Goal: Use online tool/utility: Utilize a website feature to perform a specific function

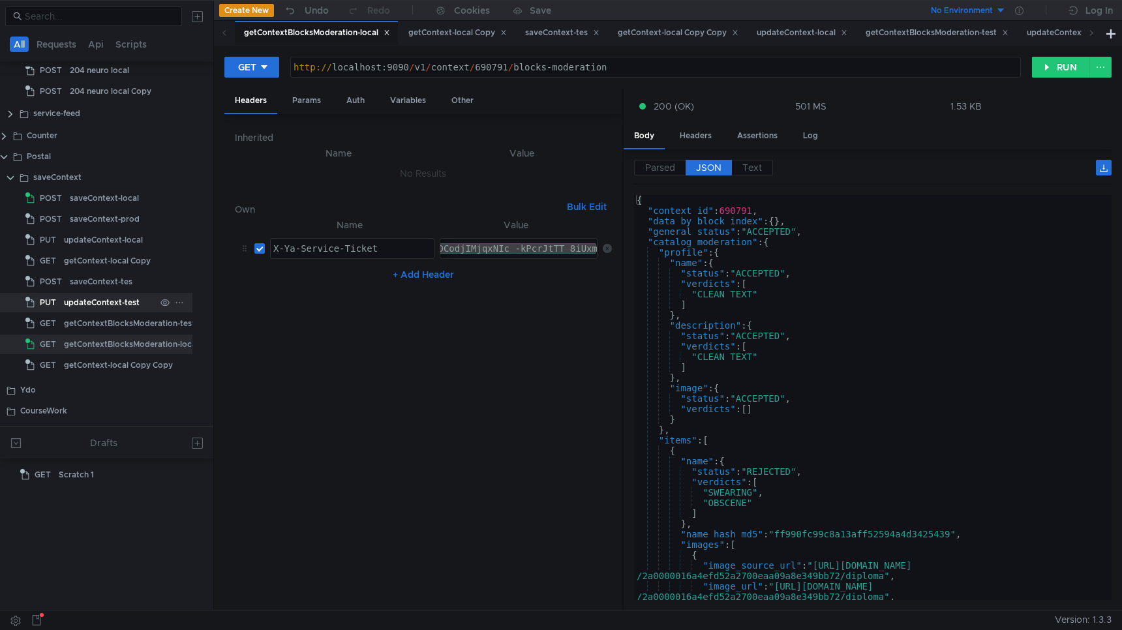
scroll to position [323, 9]
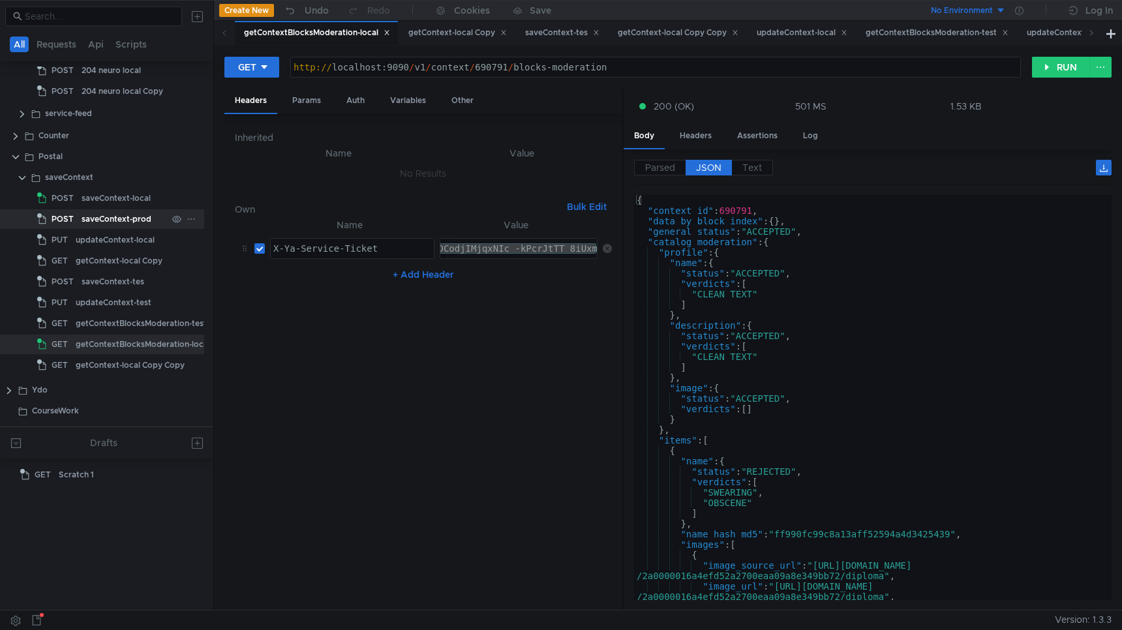
click at [113, 212] on div "saveContext-prod" at bounding box center [117, 219] width 70 height 20
click at [113, 280] on div "saveContext-tes" at bounding box center [113, 282] width 63 height 20
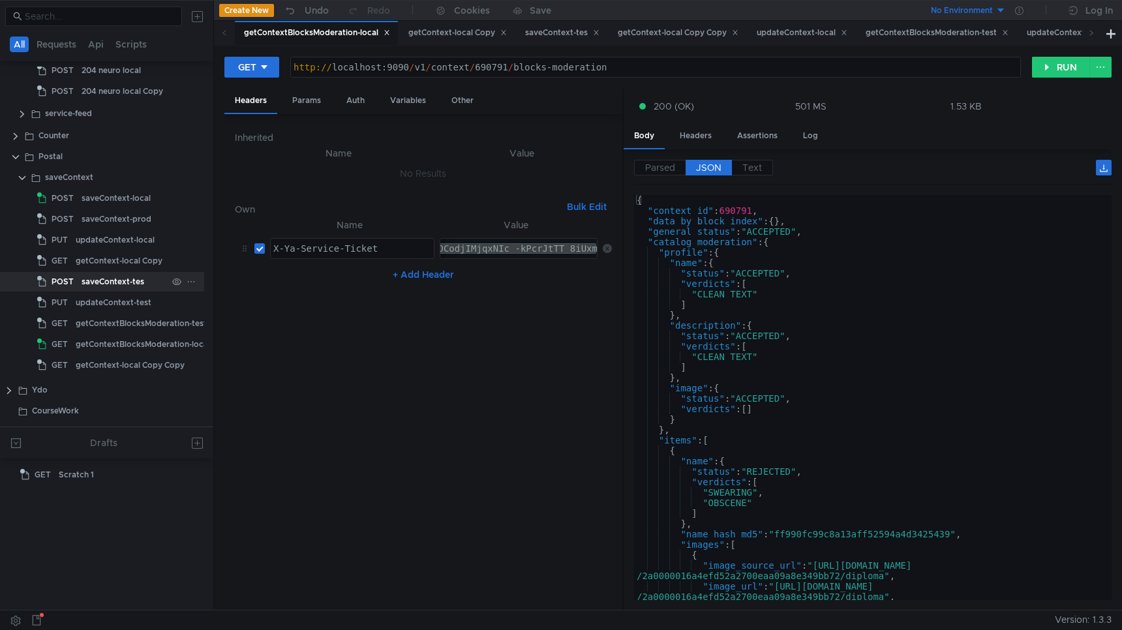
click at [113, 280] on div "saveContext-tes" at bounding box center [113, 282] width 63 height 20
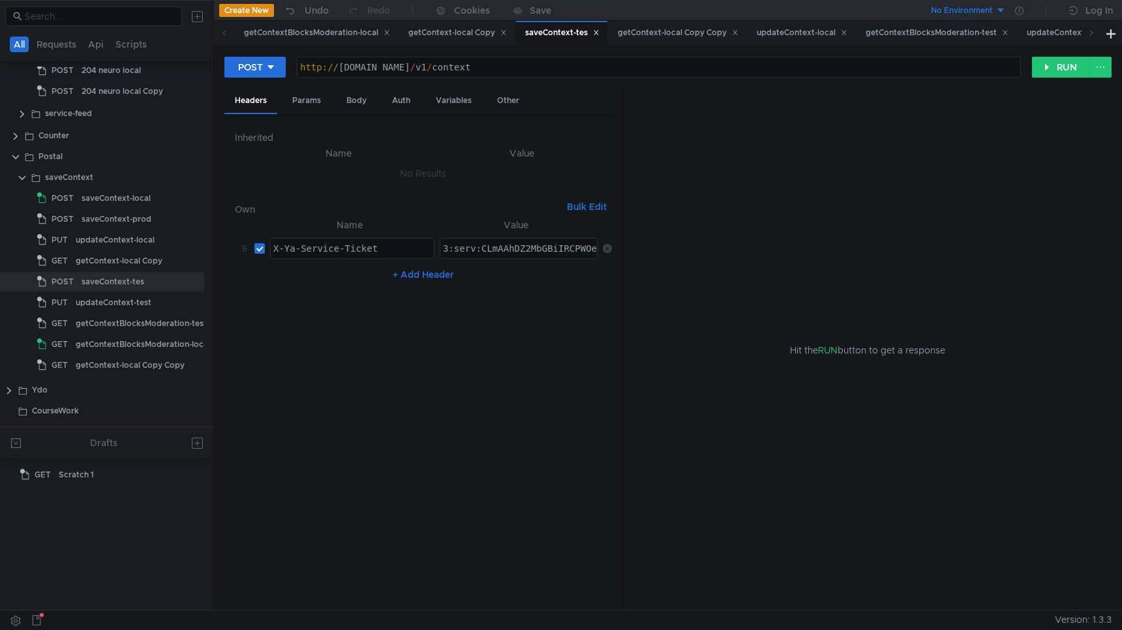
paste textarea "PWAAhCgnfvGBiIRCPWOehD1jnog7oHekaXU_gE:DLXrVMNn5Sv2pVEg1ID9xHh5LddqB4ysFdFNOjen…"
type textarea "3:serv:CPWAAhCgnfvGBiIRCPWOehD1jnog7oHekaXU_gE:DLXrVMNn5Sv2pVEg1ID9xHh5LddqB4ys…"
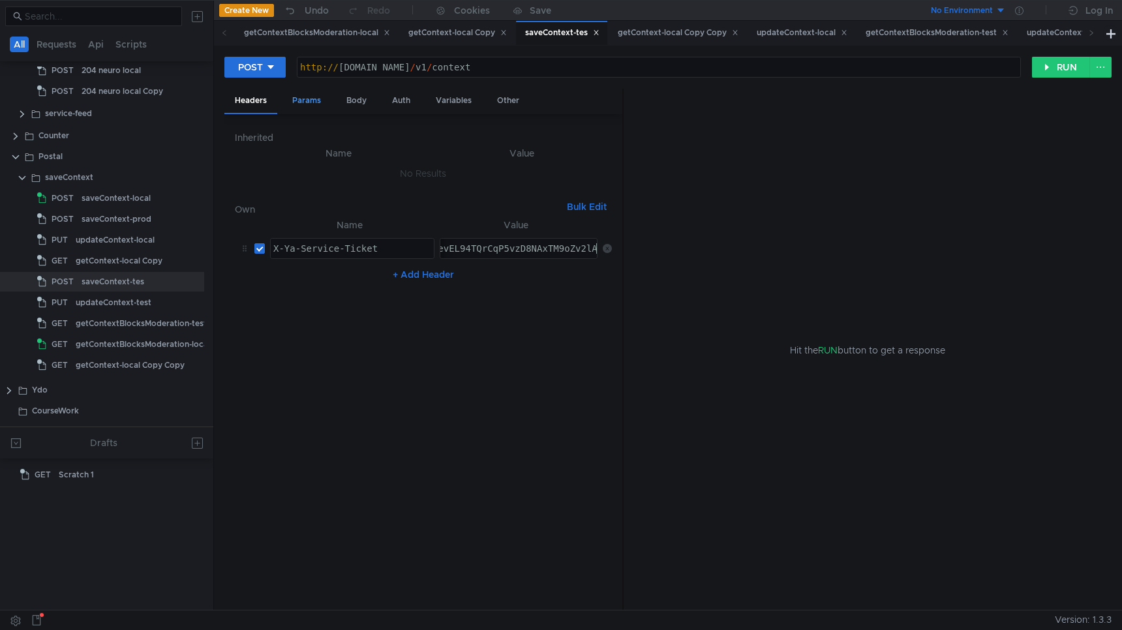
click at [307, 97] on div "Params" at bounding box center [307, 101] width 50 height 24
click at [357, 97] on div "Body" at bounding box center [356, 101] width 41 height 24
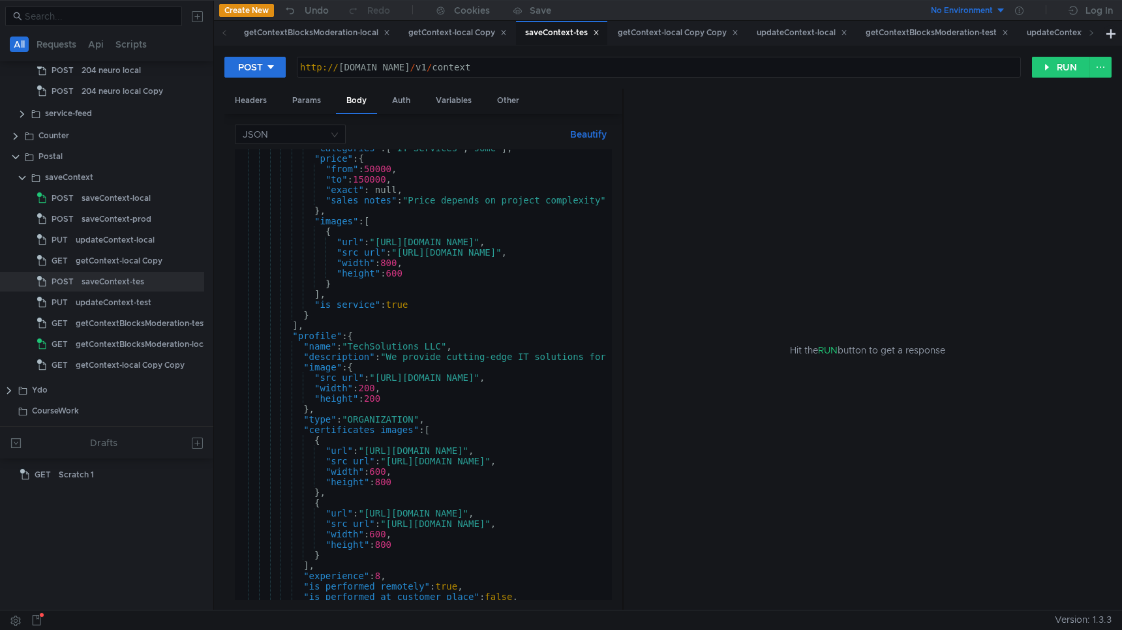
scroll to position [288, 0]
click at [97, 299] on div "updateContext-test" at bounding box center [114, 303] width 76 height 20
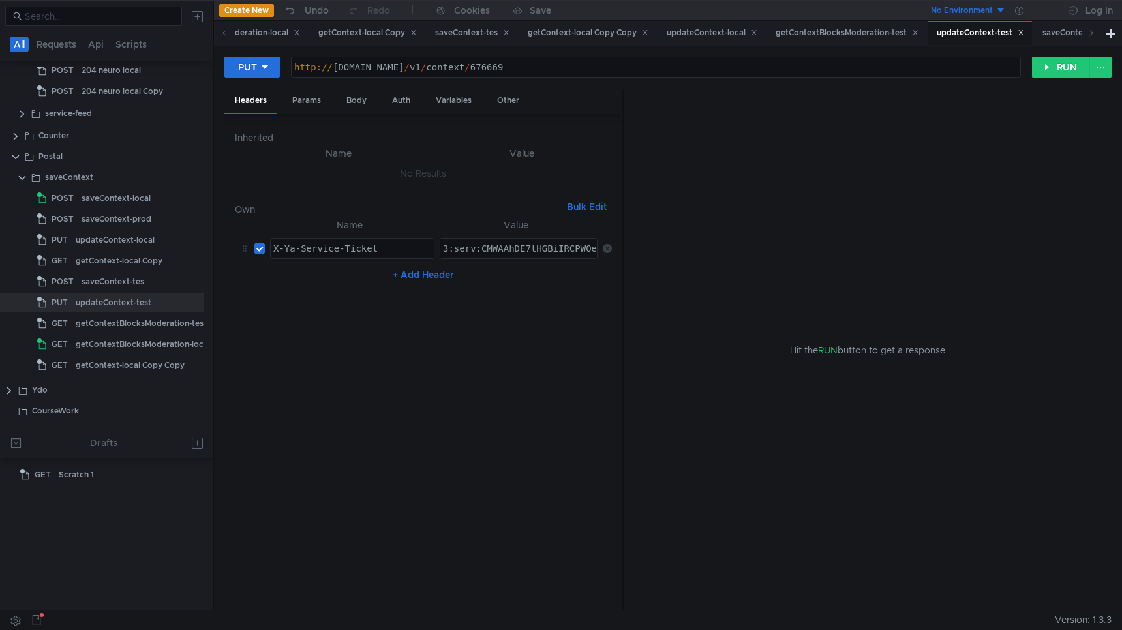
paste textarea "PWAAhCgnfvGBiIRCPWOehD1jnog7oHekaXU_gE:DLXrVMNn5Sv2pVEg1ID9xHh5LddqB4ysFdFNOjen…"
type textarea "3:serv:CPWAAhCgnfvGBiIRCPWOehD1jnog7oHekaXU_gE:DLXrVMNn5Sv2pVEg1ID9xHh5LddqB4ys…"
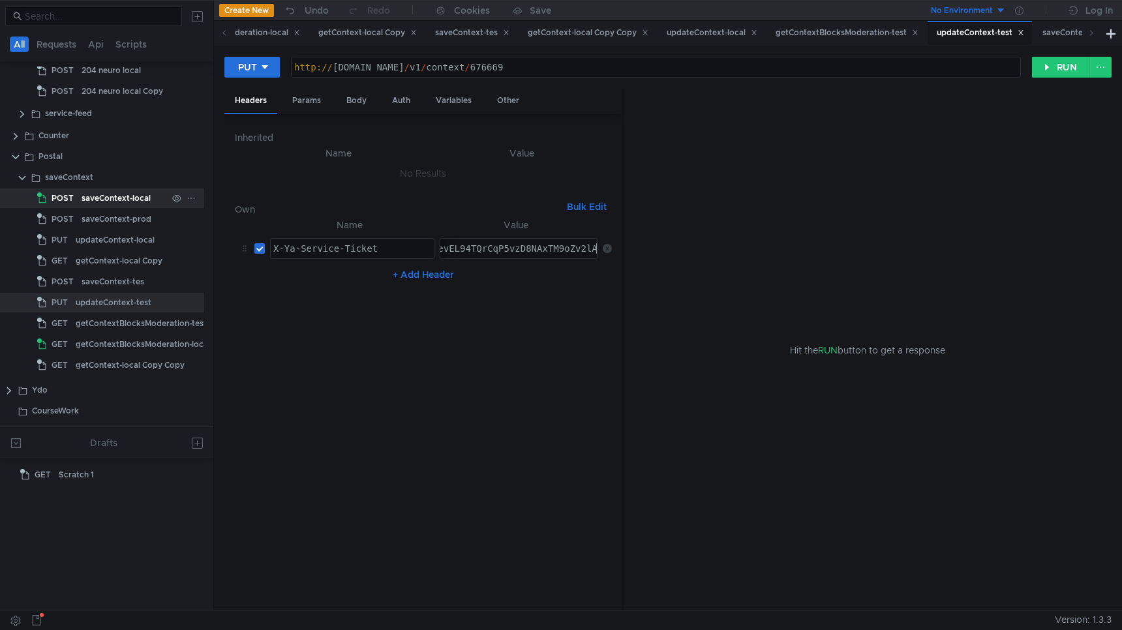
click at [123, 190] on div "saveContext-local" at bounding box center [116, 198] width 69 height 20
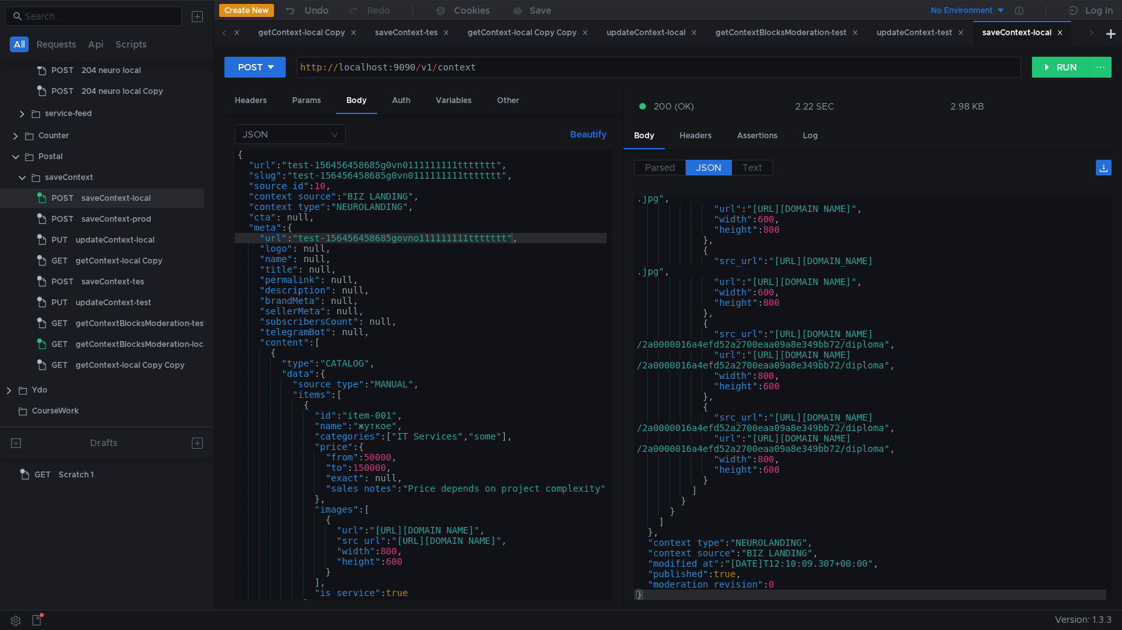
click at [774, 303] on div ""src_url" : "https://temp.cdn.example.com/certificates/iso-9001-temp .jpg" , "u…" at bounding box center [870, 401] width 472 height 436
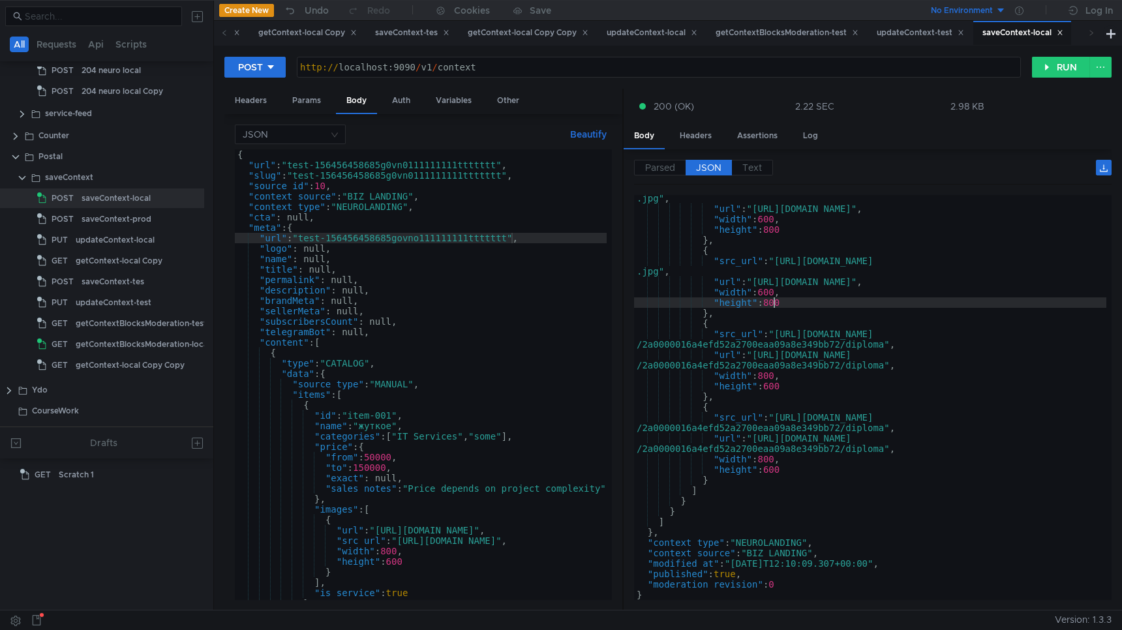
type textarea ""moderation_revision": 0 }"
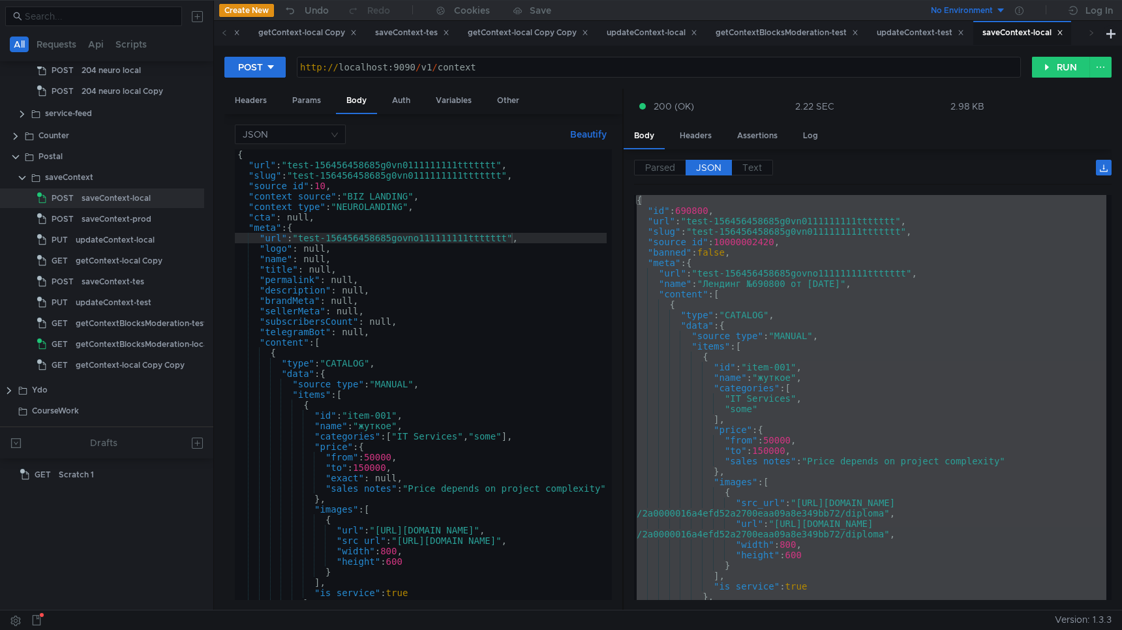
scroll to position [0, 0]
click at [130, 305] on div "updateContext-test" at bounding box center [114, 303] width 76 height 20
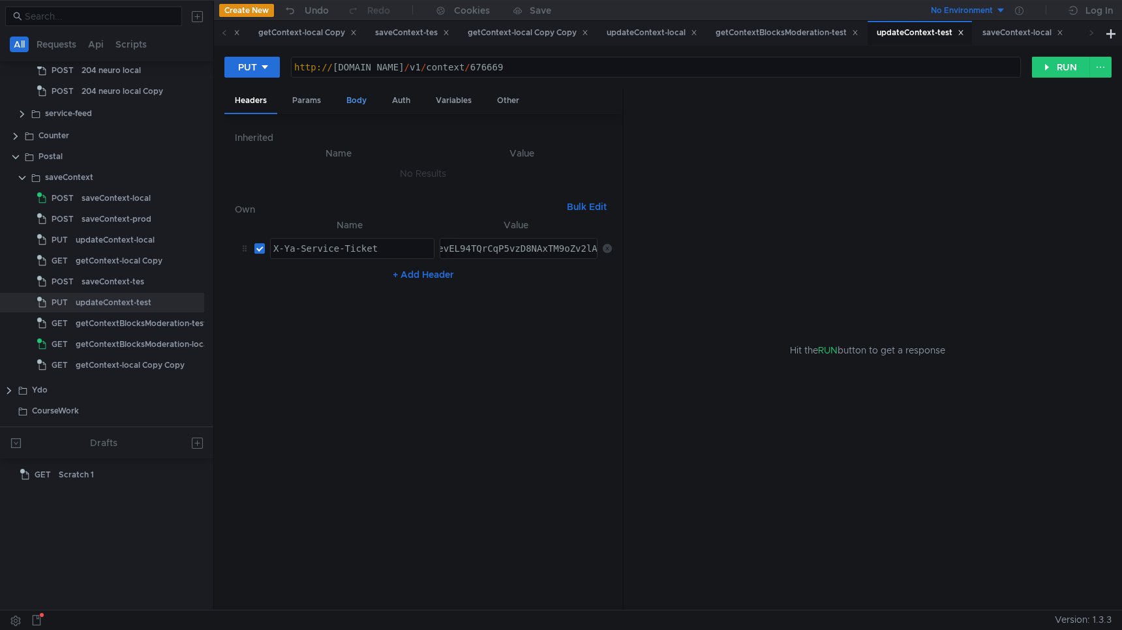
click at [345, 103] on div "Body" at bounding box center [356, 101] width 41 height 24
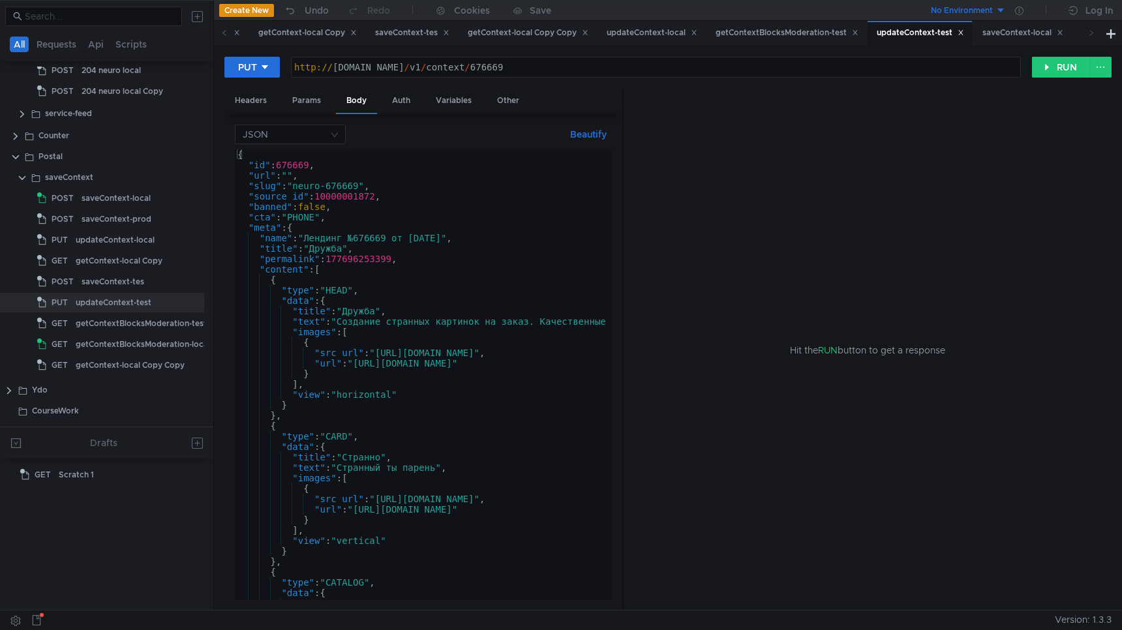
click at [391, 266] on div "{ "id" : 676669 , "url" : "" , "slug" : "neuro-676669" , "source_id" : 10000001…" at bounding box center [580, 385] width 690 height 472
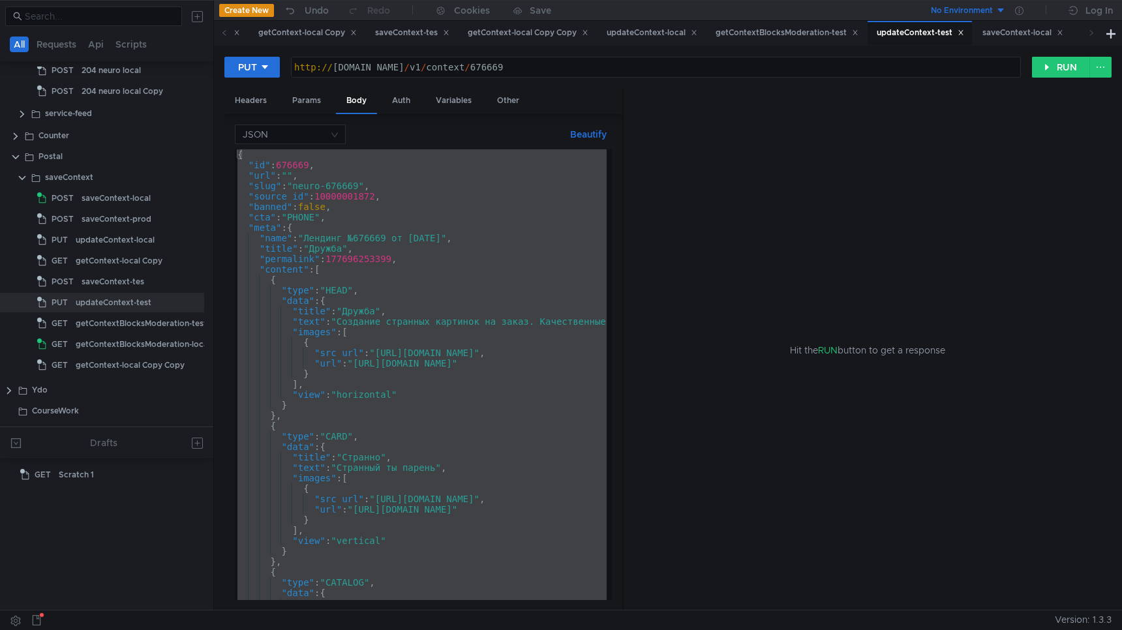
paste textarea
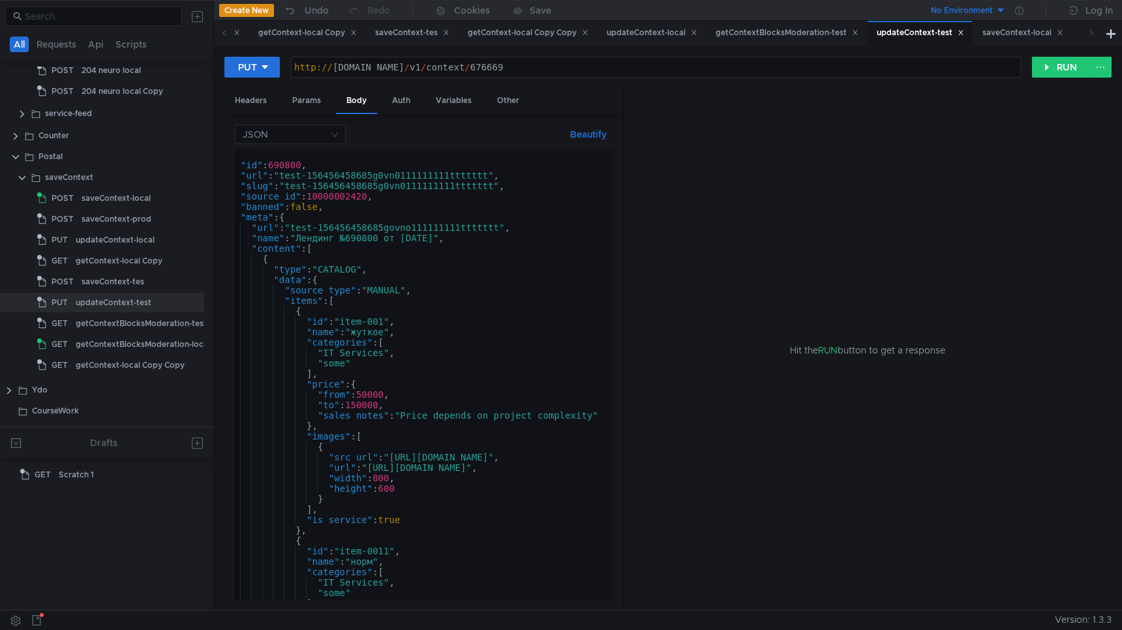
click at [301, 163] on div "{ "id" : 690800 , "url" : "test-156456458685g0vn0111111111ttttttt" , "slug" : "…" at bounding box center [577, 382] width 701 height 466
type textarea ""id": 690800,"
click at [301, 163] on div "{ "id" : 690800 , "url" : "test-156456458685g0vn0111111111ttttttt" , "slug" : "…" at bounding box center [577, 382] width 701 height 466
click at [640, 67] on div "http:// api.o3tstrcfxos4mxww.sas.yp-c.yandex.net / v1 / context / 676669" at bounding box center [656, 77] width 729 height 31
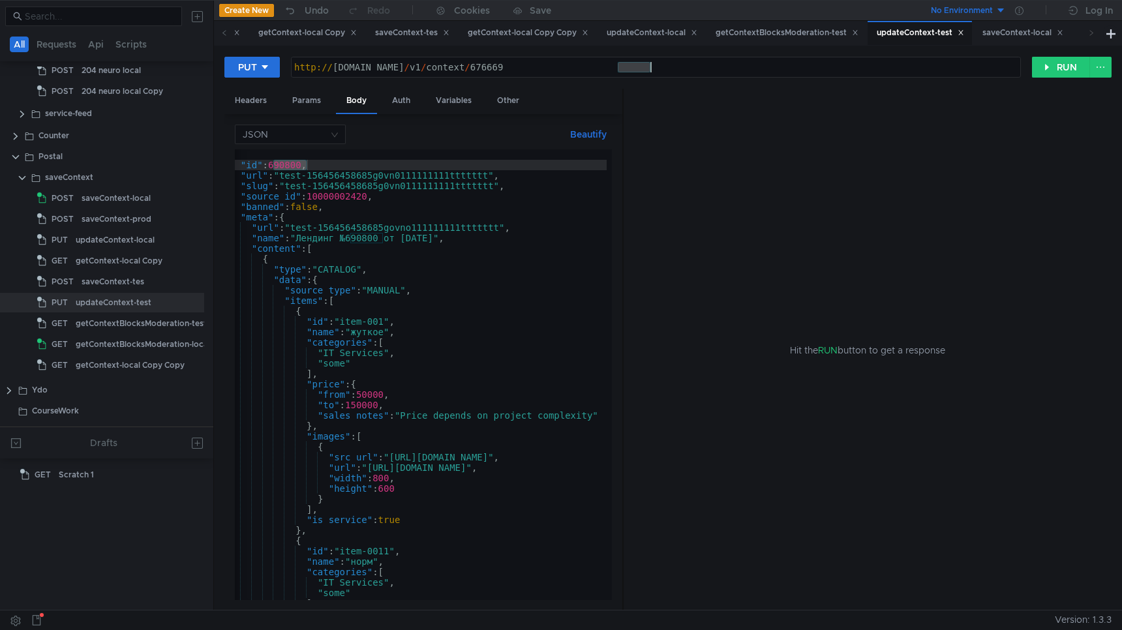
paste textarea "90800"
type textarea "[URL][DOMAIN_NAME]"
click at [518, 275] on div "{ "id" : 690800 , "url" : "test-156456458685g0vn0111111111ttttttt" , "slug" : "…" at bounding box center [577, 382] width 701 height 466
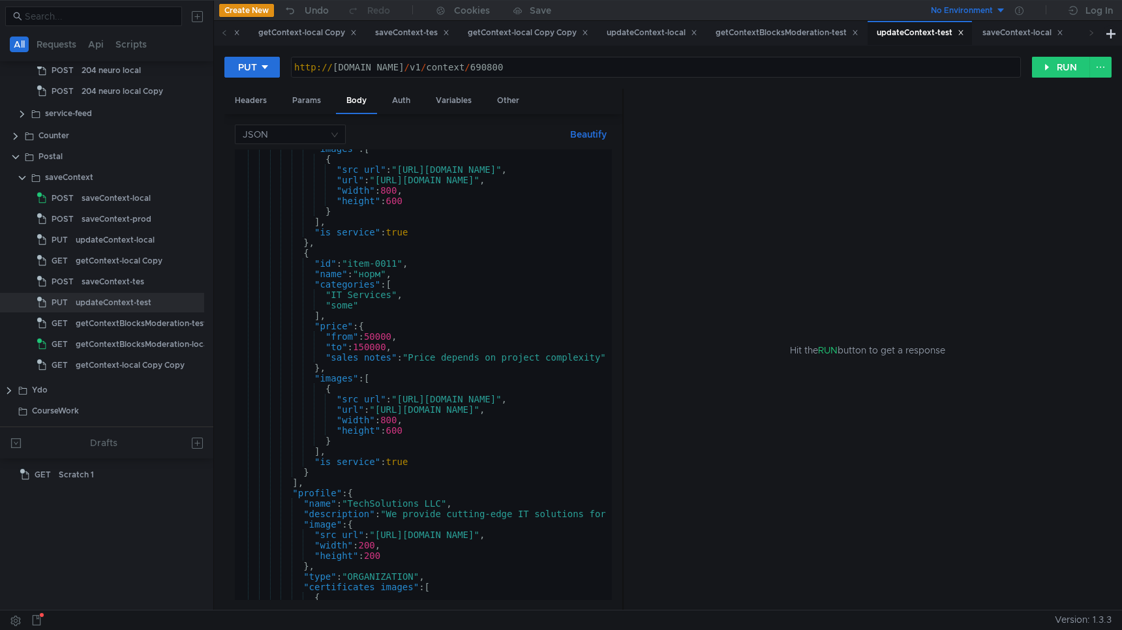
scroll to position [290, 0]
drag, startPoint x: 329, startPoint y: 293, endPoint x: 392, endPoint y: 292, distance: 62.6
click at [392, 292] on div ""images" : [ { "src_url" : "https://avatars.mds.yandex.net:443/get-ydo/1380299/…" at bounding box center [585, 375] width 701 height 466
click at [376, 317] on div ""images" : [ { "src_url" : "https://avatars.mds.yandex.net:443/get-ydo/1380299/…" at bounding box center [585, 375] width 701 height 466
drag, startPoint x: 331, startPoint y: 307, endPoint x: 354, endPoint y: 304, distance: 23.6
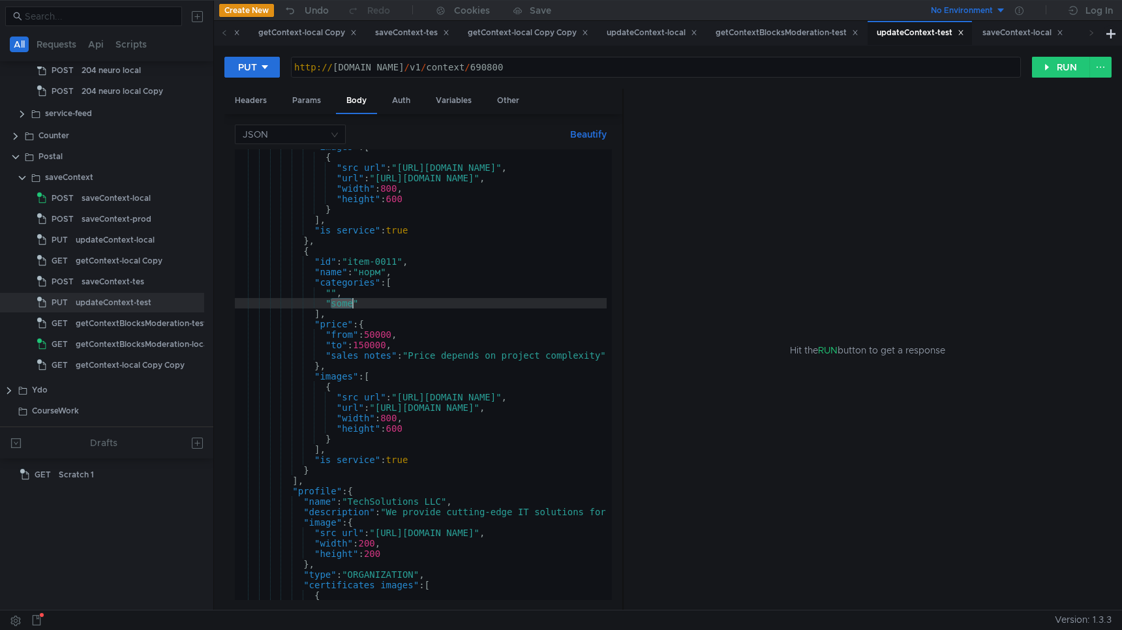
click at [354, 304] on div ""images" : [ { "src_url" : "https://avatars.mds.yandex.net:443/get-ydo/1380299/…" at bounding box center [585, 375] width 701 height 466
click at [398, 306] on div ""images" : [ { "src_url" : "https://avatars.mds.yandex.net:443/get-ydo/1380299/…" at bounding box center [585, 375] width 701 height 466
click at [354, 295] on div ""images" : [ { "src_url" : "https://avatars.mds.yandex.net:443/get-ydo/1380299/…" at bounding box center [585, 375] width 701 height 466
type textarea ""","
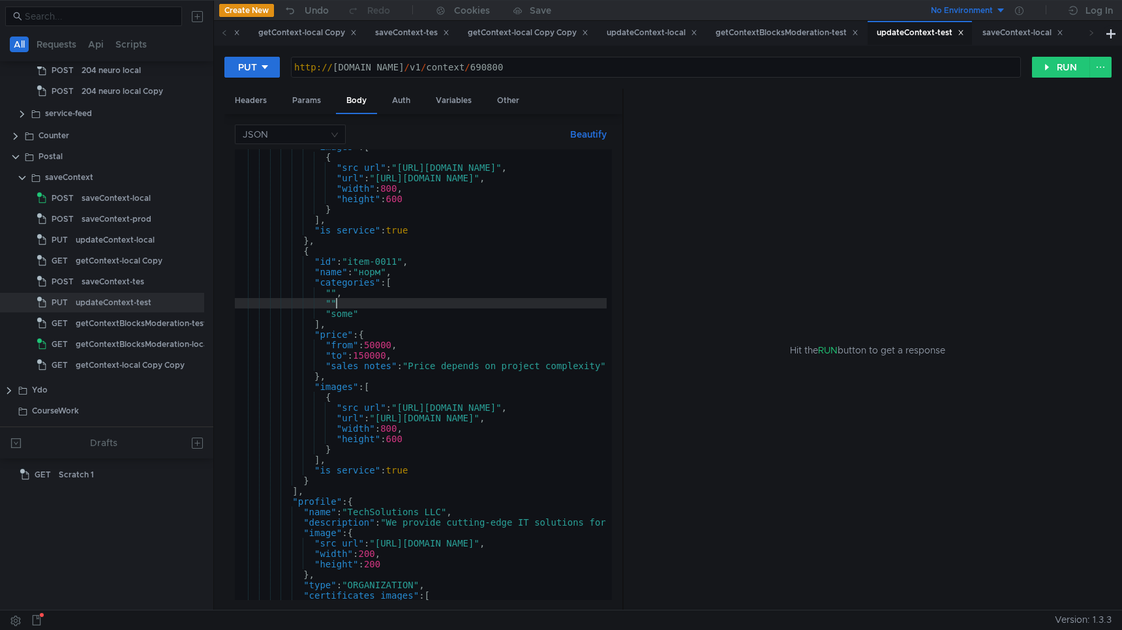
scroll to position [0, 7]
click at [384, 264] on div ""images" : [ { "src_url" : "https://avatars.mds.yandex.net:443/get-ydo/1380299/…" at bounding box center [585, 375] width 701 height 466
type textarea ""id": "item-0011","
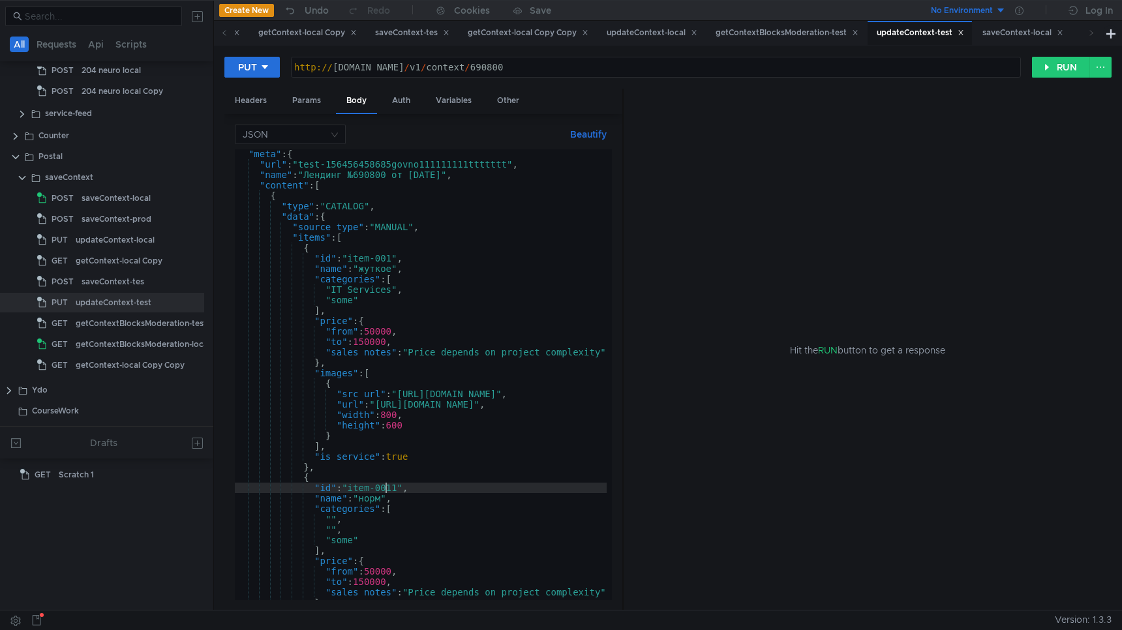
scroll to position [104, 0]
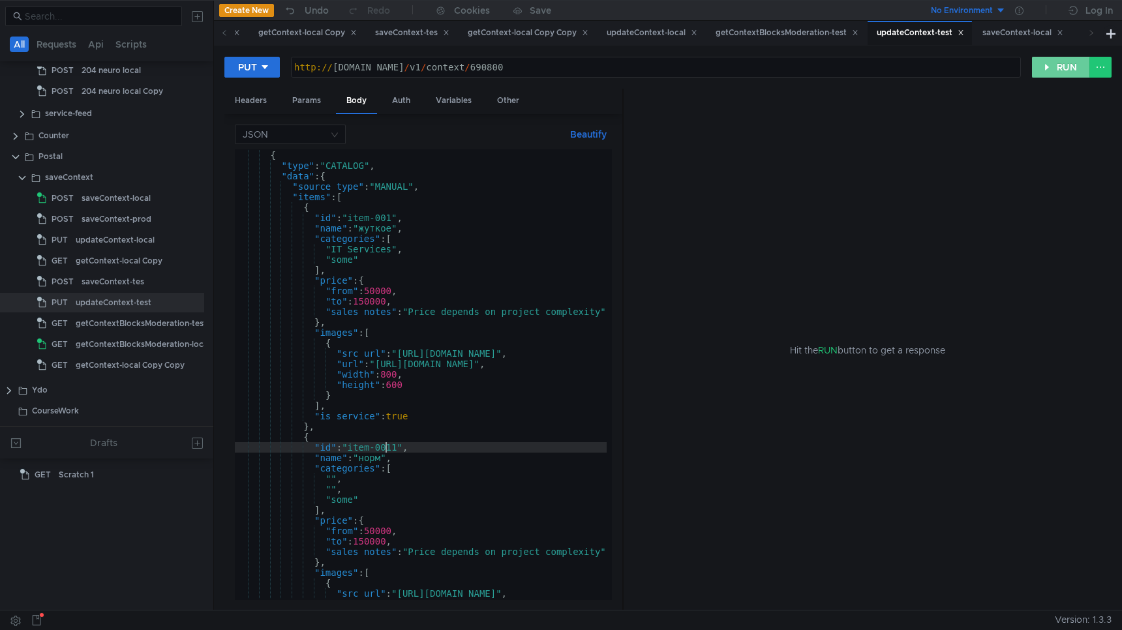
click at [1055, 72] on button "RUN" at bounding box center [1061, 67] width 58 height 21
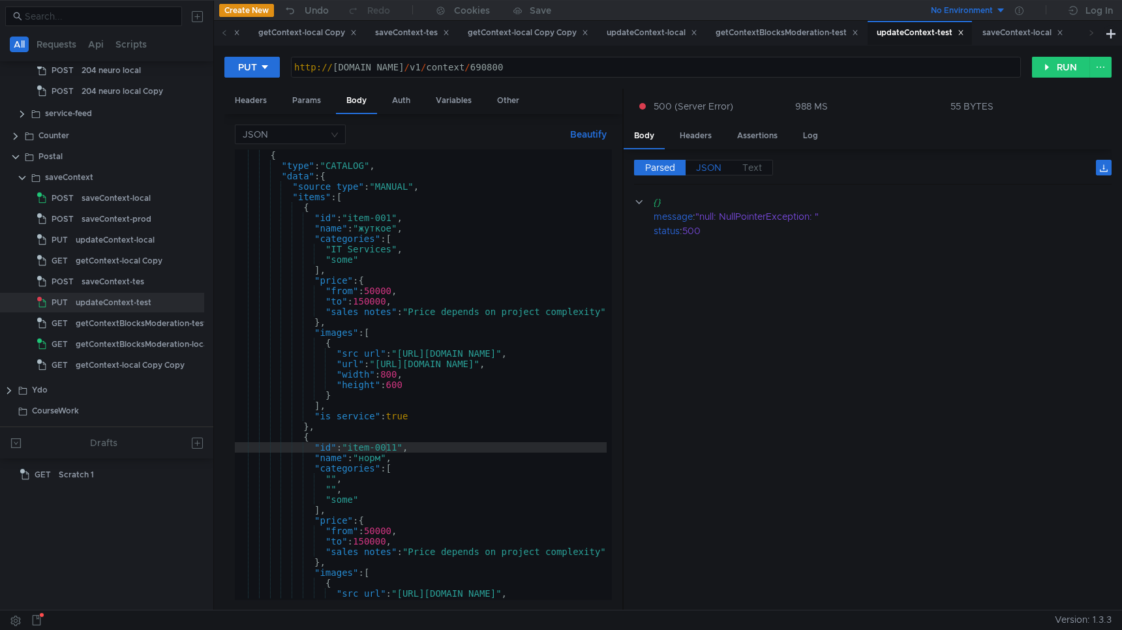
click at [711, 170] on span "JSON" at bounding box center [708, 168] width 25 height 12
click at [655, 167] on span "Parsed" at bounding box center [660, 168] width 30 height 12
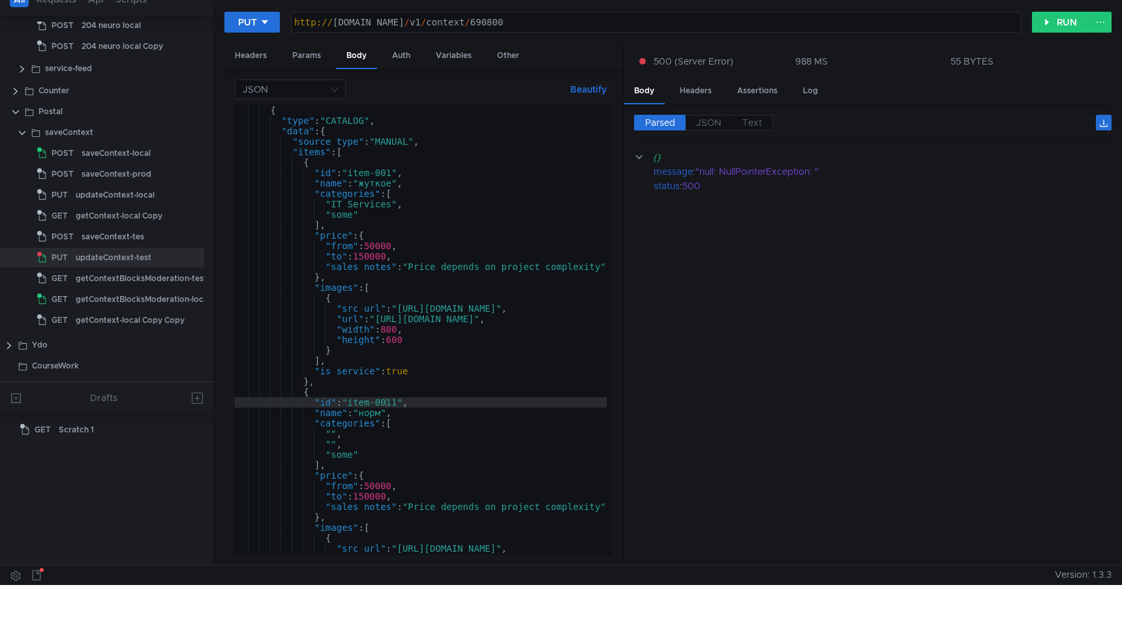
scroll to position [0, 0]
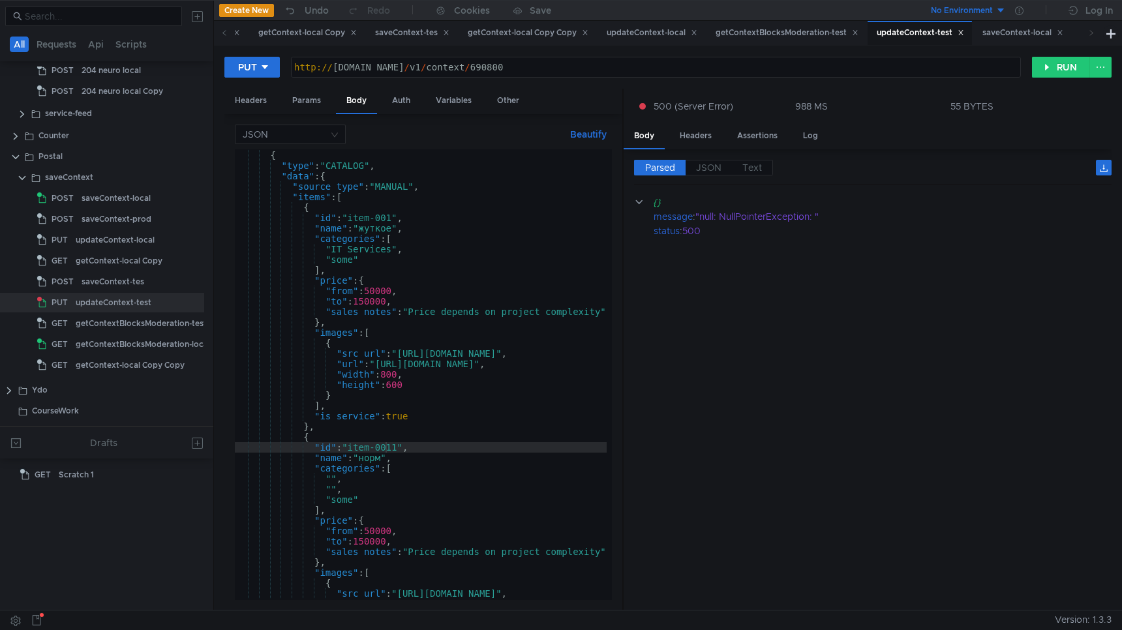
scroll to position [104, 0]
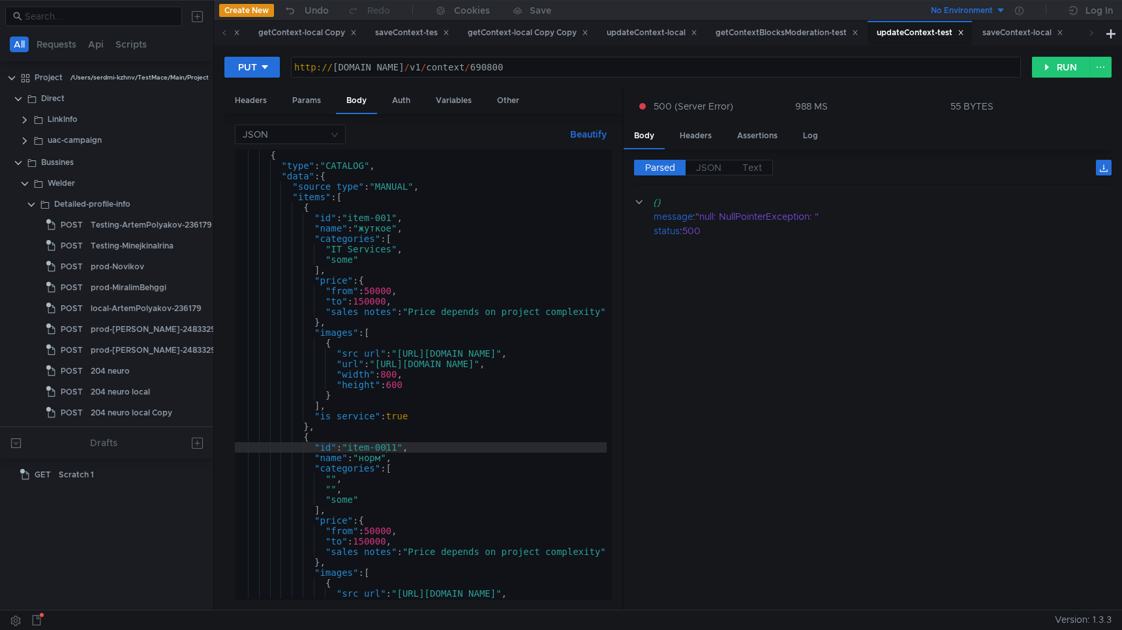
scroll to position [104, 0]
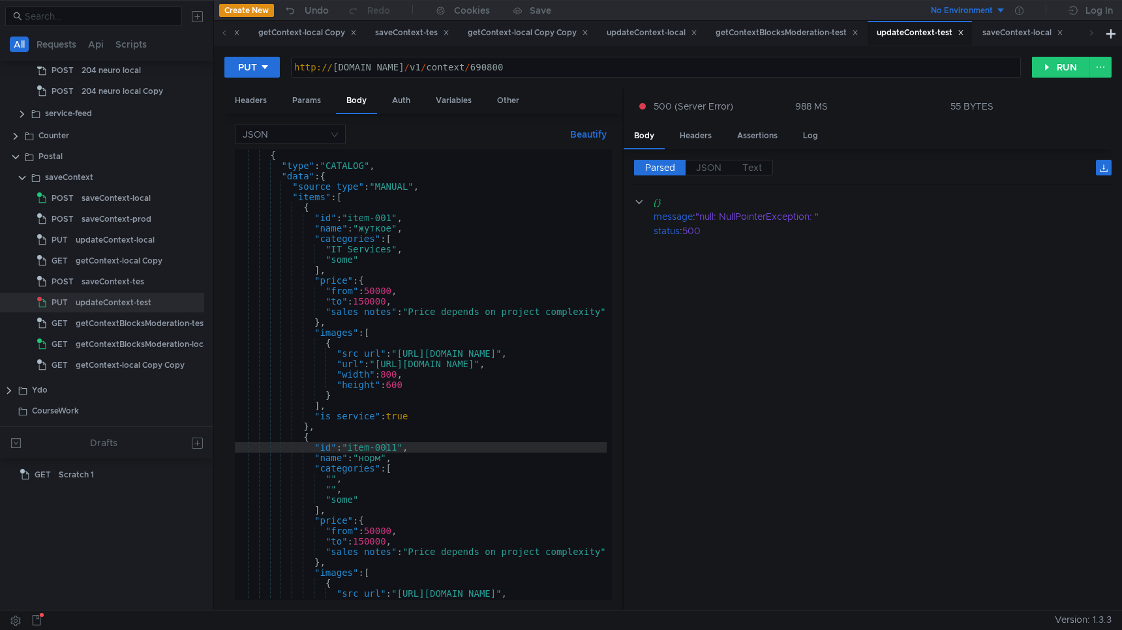
scroll to position [104, 0]
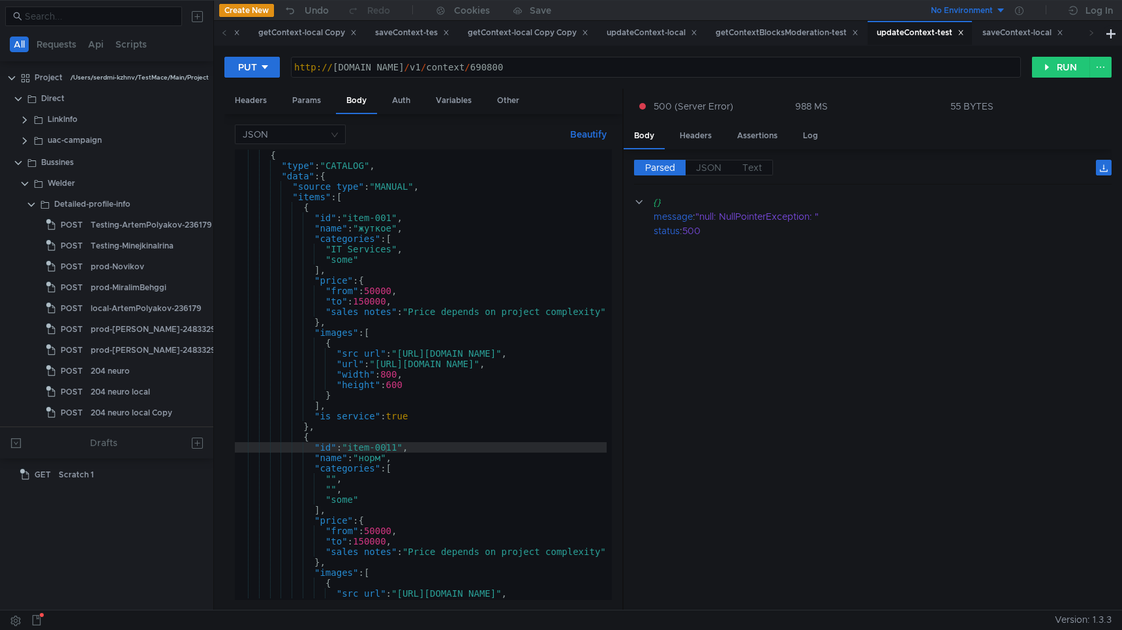
scroll to position [104, 0]
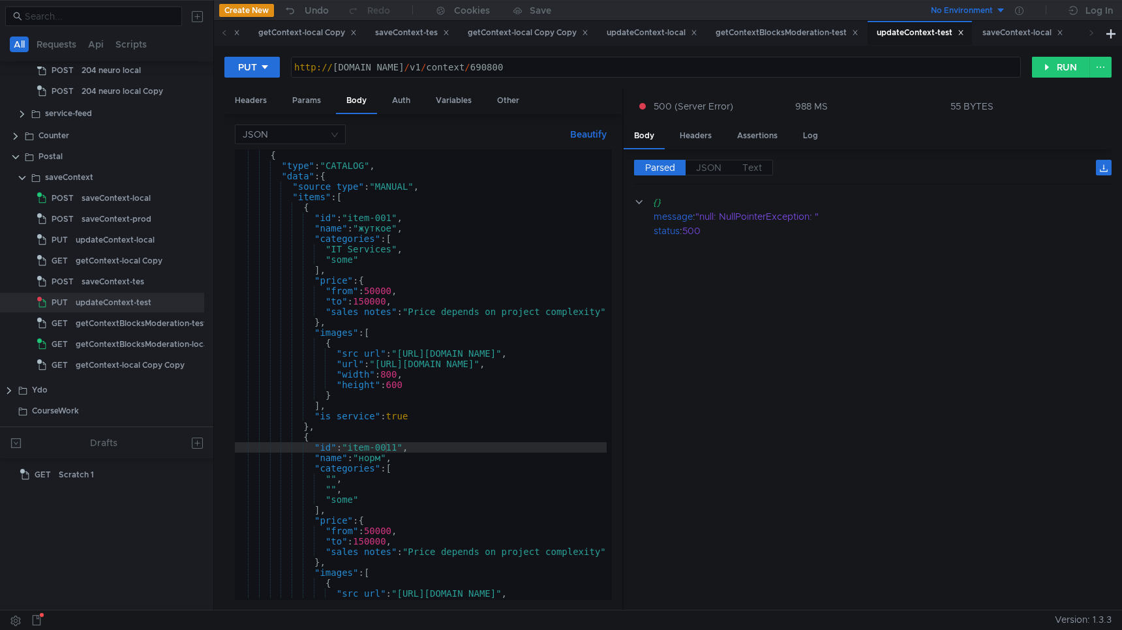
scroll to position [104, 0]
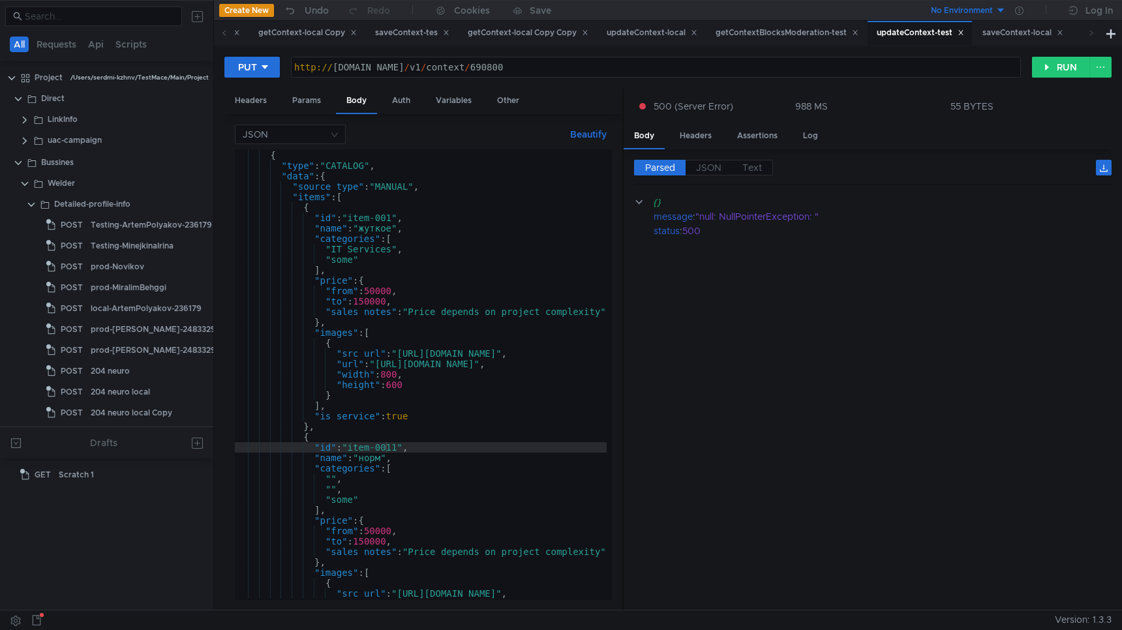
scroll to position [104, 0]
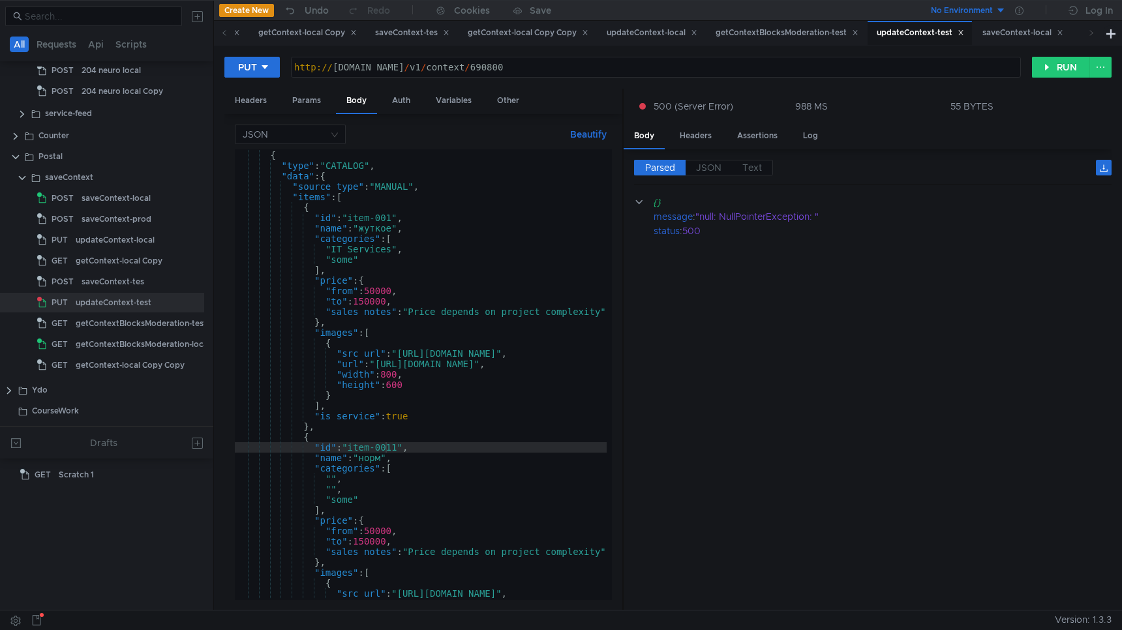
scroll to position [104, 0]
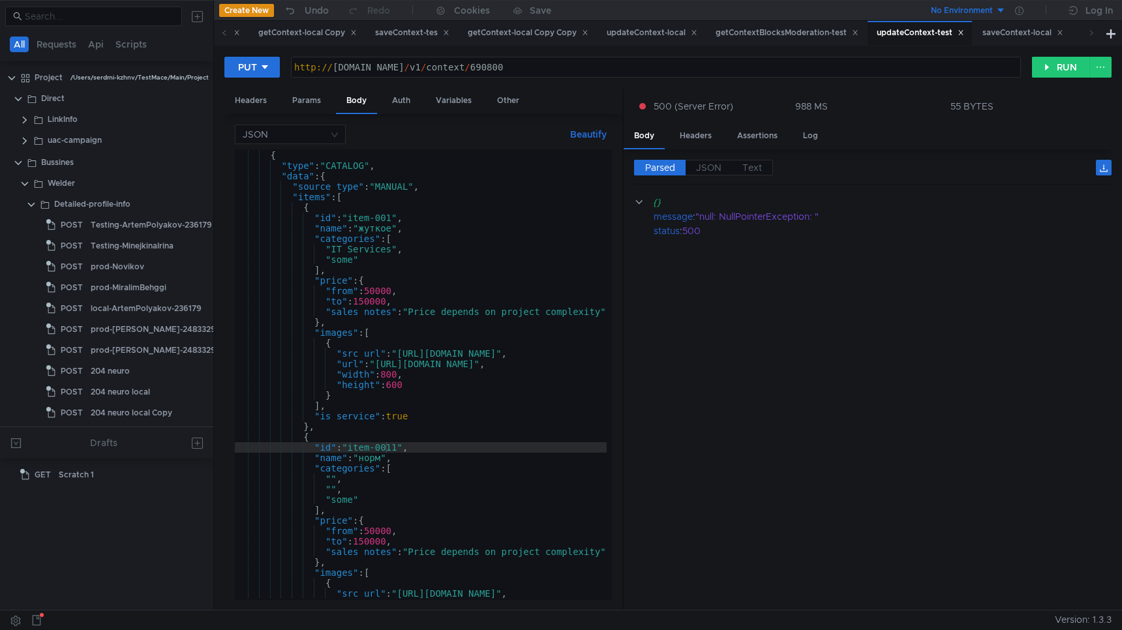
scroll to position [104, 0]
